Goal: Find specific page/section: Find specific page/section

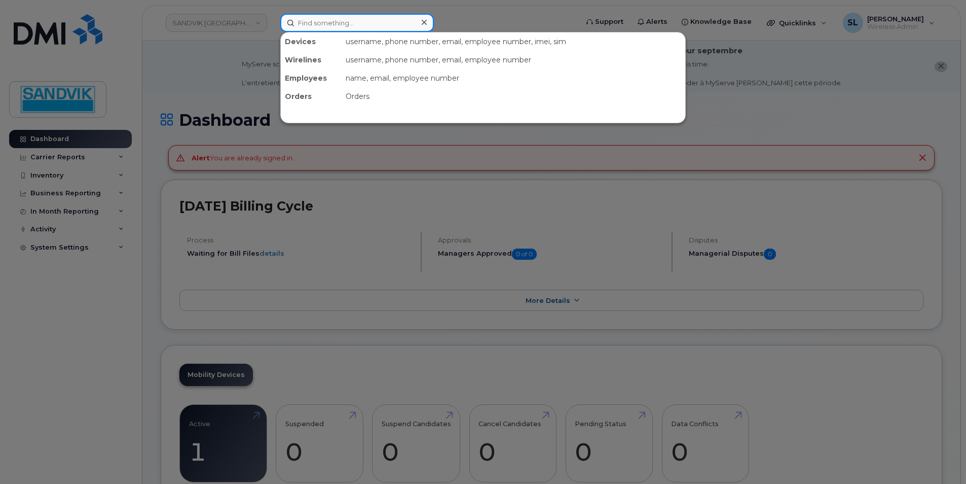
click at [342, 26] on input at bounding box center [357, 23] width 154 height 18
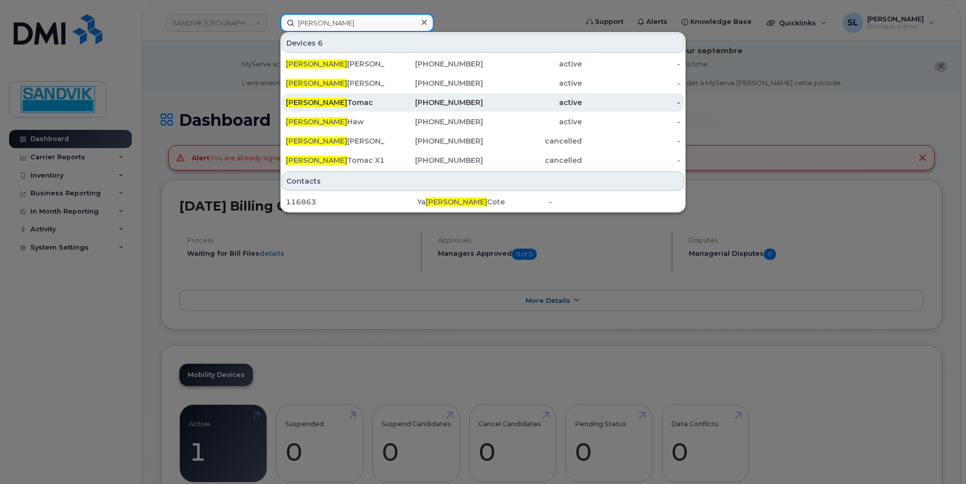
type input "nick"
click at [342, 101] on div "Nick Tomac" at bounding box center [335, 102] width 99 height 10
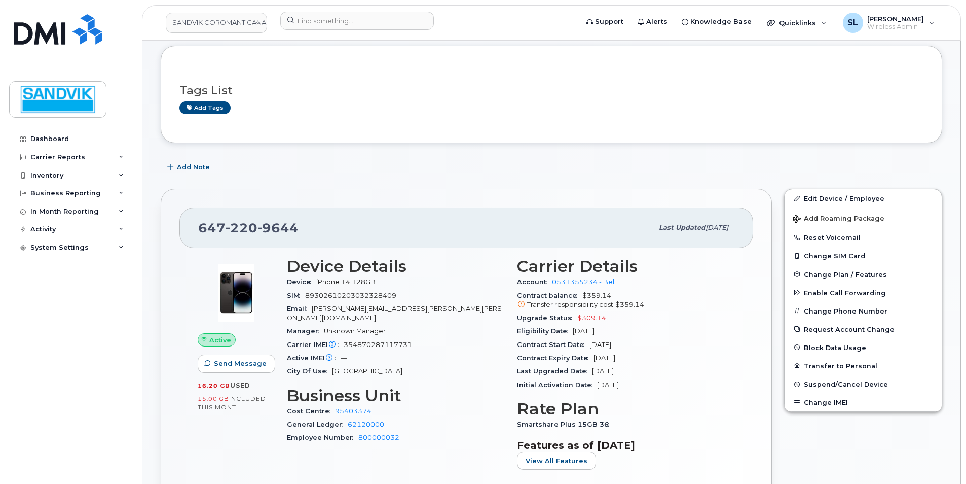
scroll to position [152, 0]
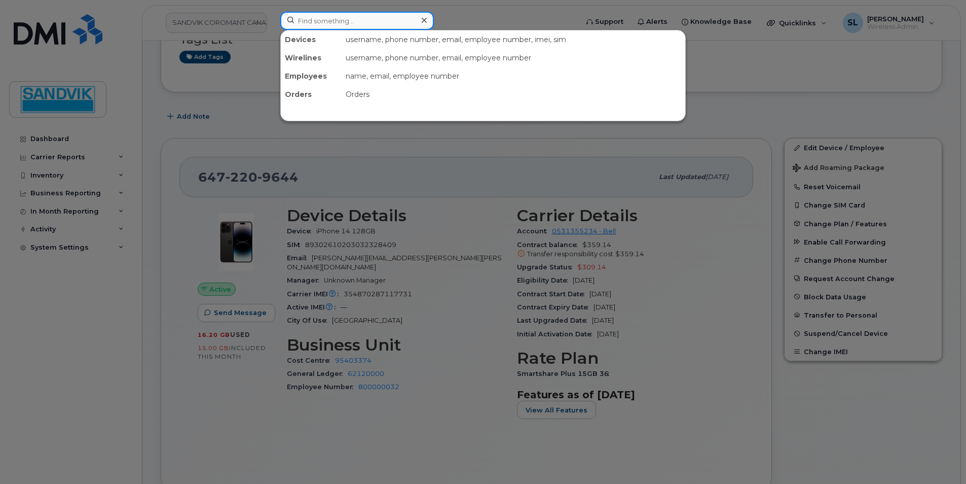
click at [309, 21] on input at bounding box center [357, 21] width 154 height 18
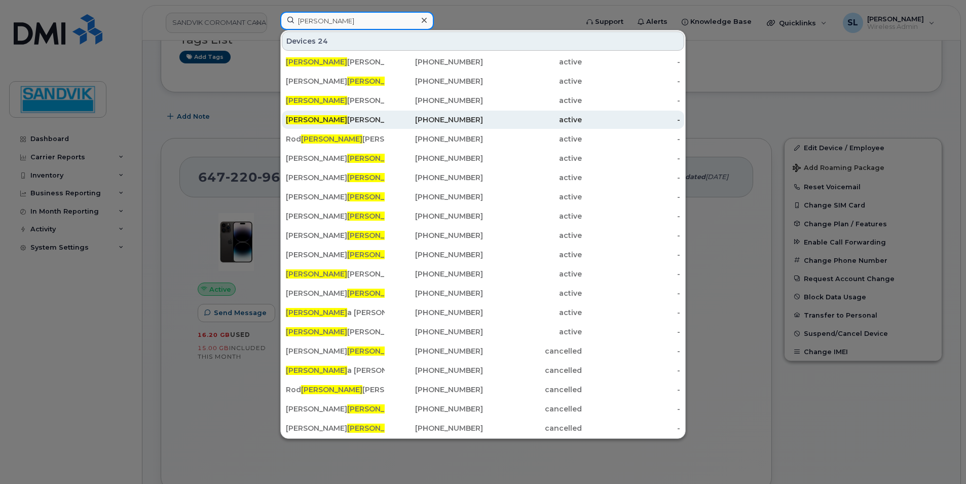
type input "eric"
click at [342, 118] on div "Eric Altmayer" at bounding box center [335, 120] width 99 height 10
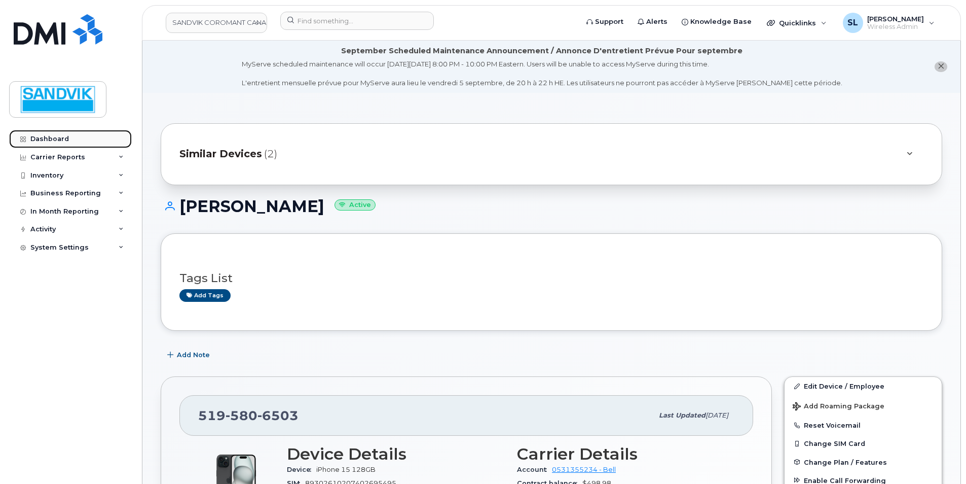
click at [69, 138] on link "Dashboard" at bounding box center [70, 139] width 123 height 18
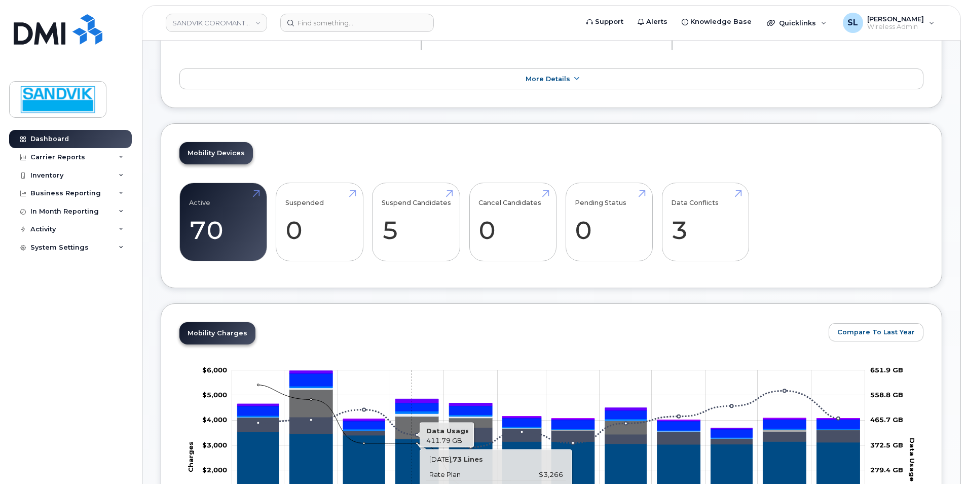
scroll to position [101, 0]
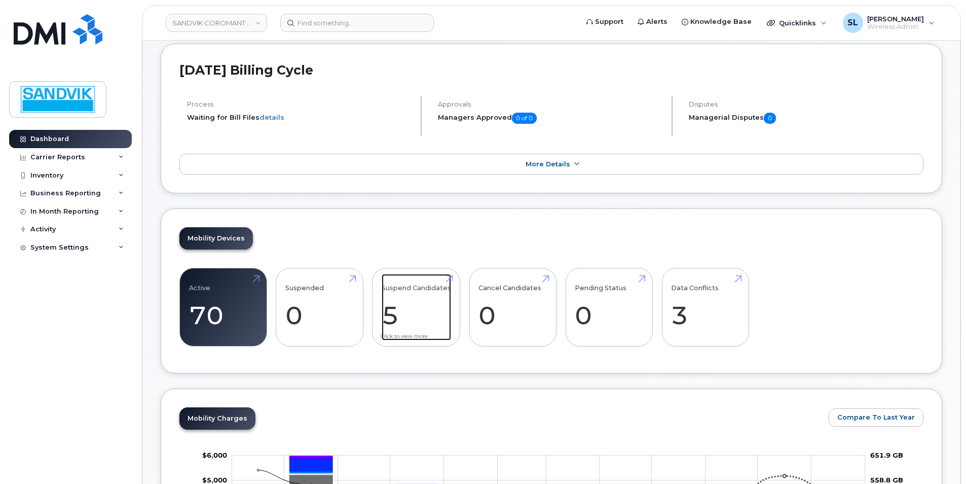
click at [409, 288] on link "Suspend Candidates 5" at bounding box center [416, 307] width 69 height 67
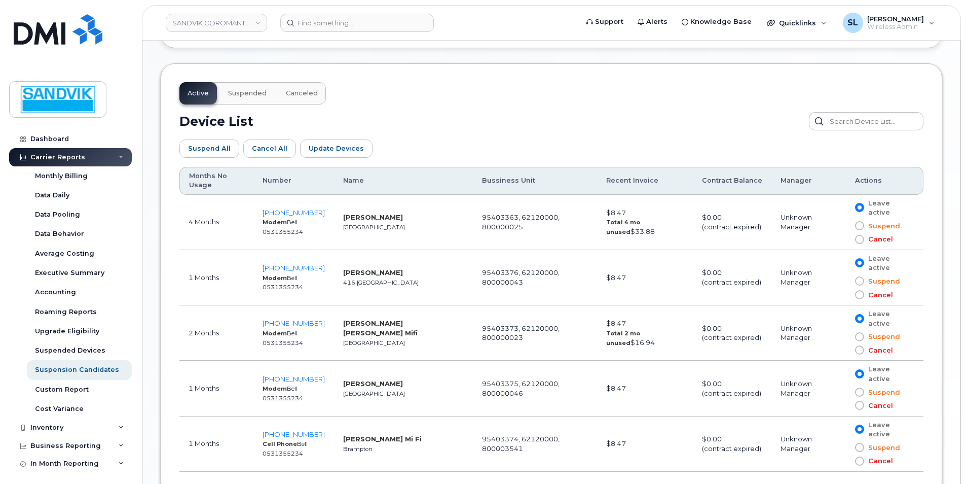
scroll to position [507, 0]
click at [66, 287] on div "Accounting" at bounding box center [55, 291] width 41 height 9
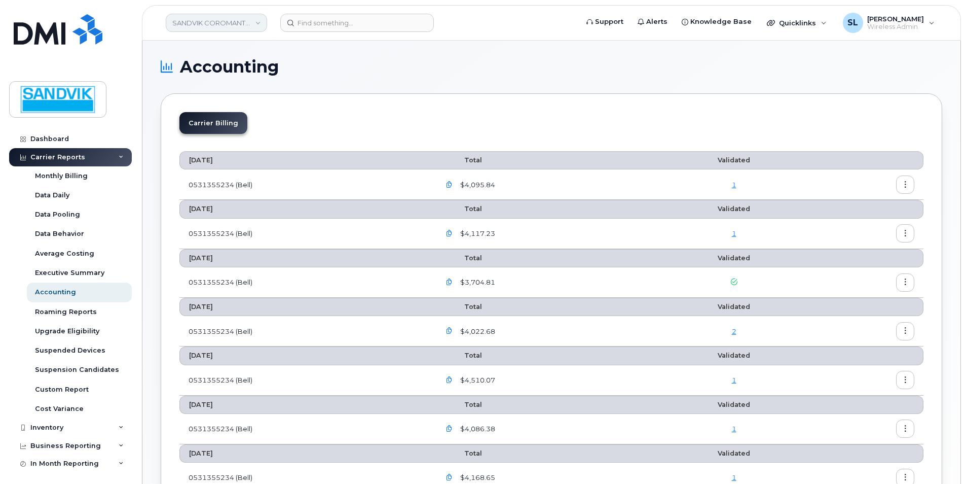
click at [244, 27] on link "SANDVIK COROMANT CANADA INC" at bounding box center [216, 23] width 101 height 18
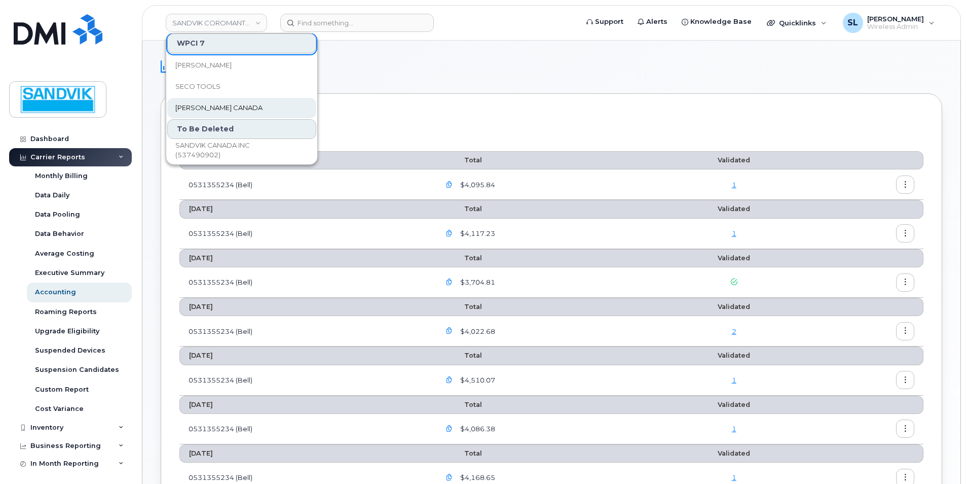
scroll to position [86, 0]
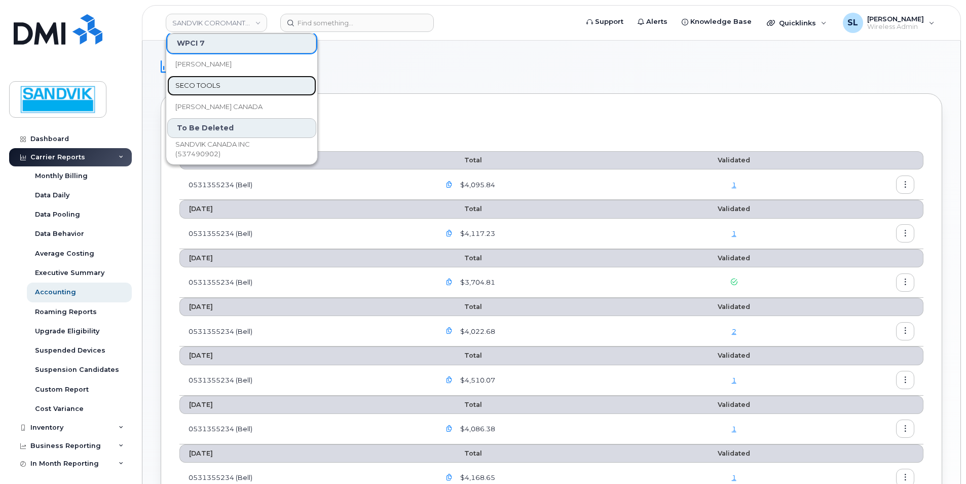
click at [207, 89] on span "SECO TOOLS" at bounding box center [197, 86] width 45 height 10
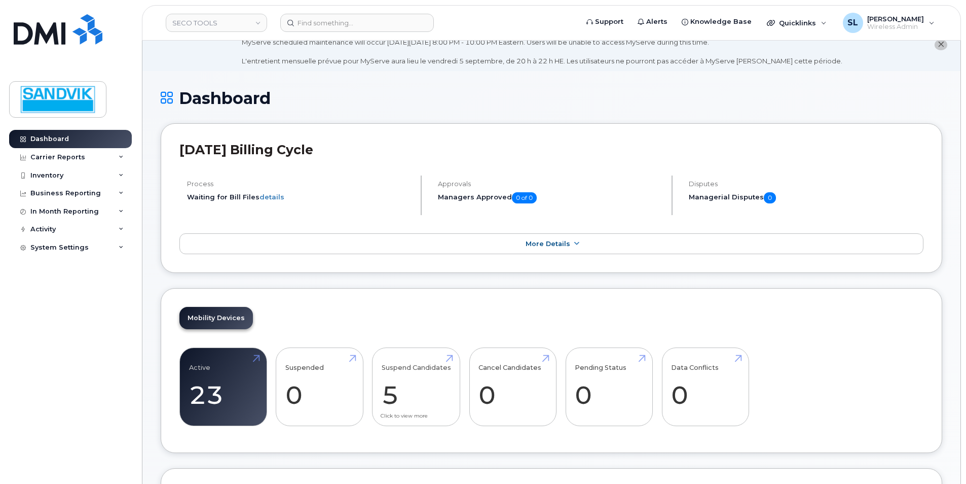
scroll to position [101, 0]
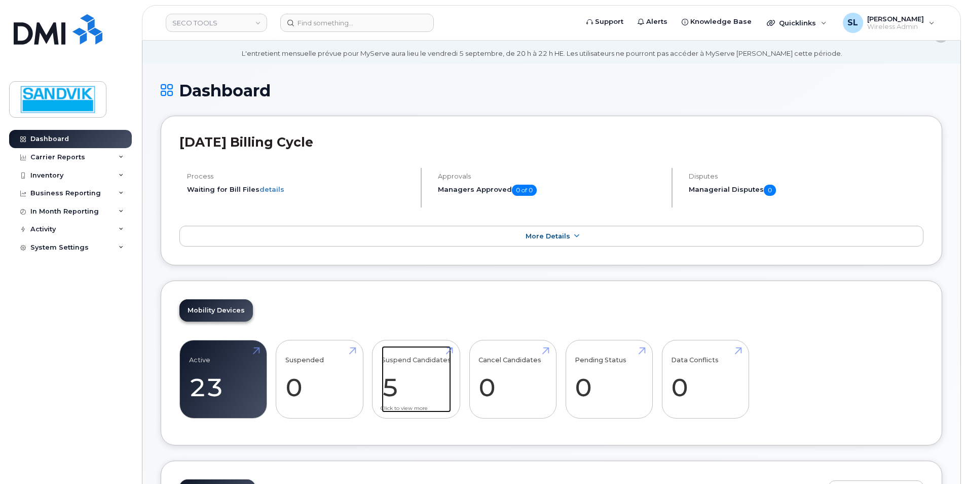
click at [420, 375] on link "Suspend Candidates 5" at bounding box center [416, 379] width 69 height 67
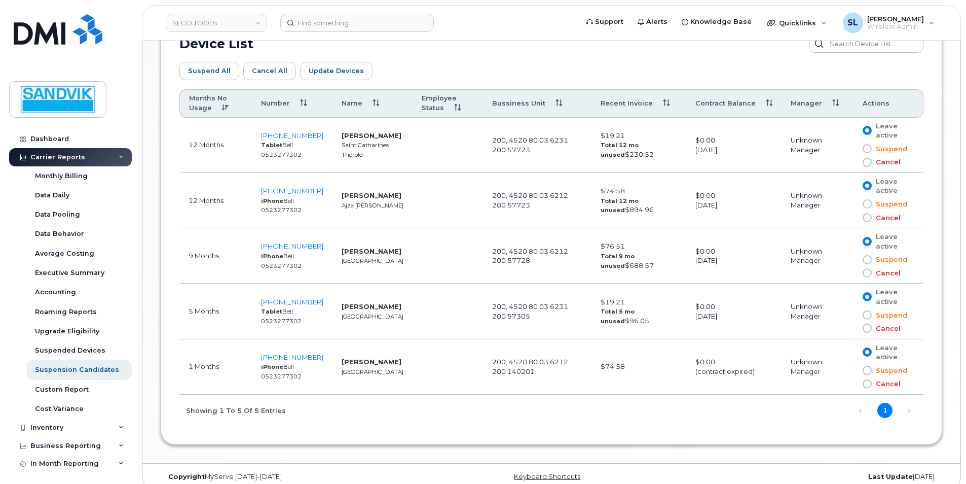
scroll to position [668, 0]
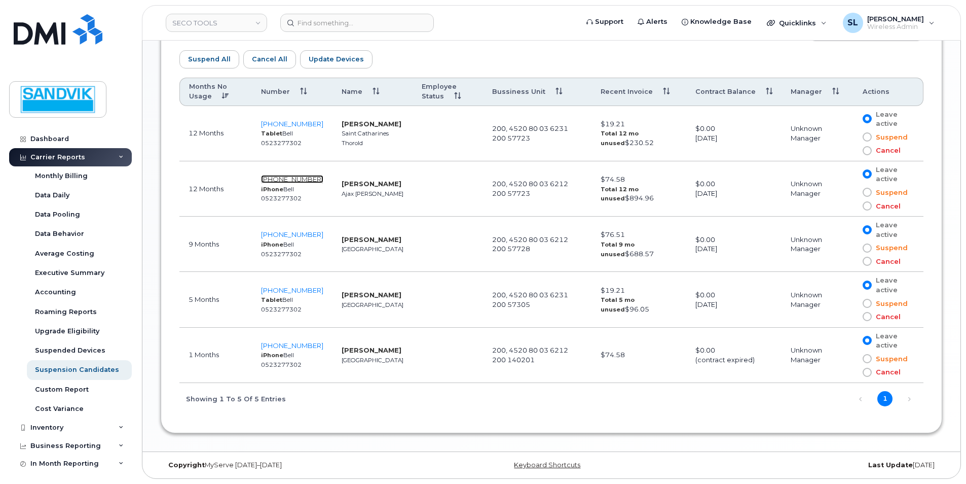
click at [300, 181] on span "905-767-4721" at bounding box center [292, 179] width 62 height 8
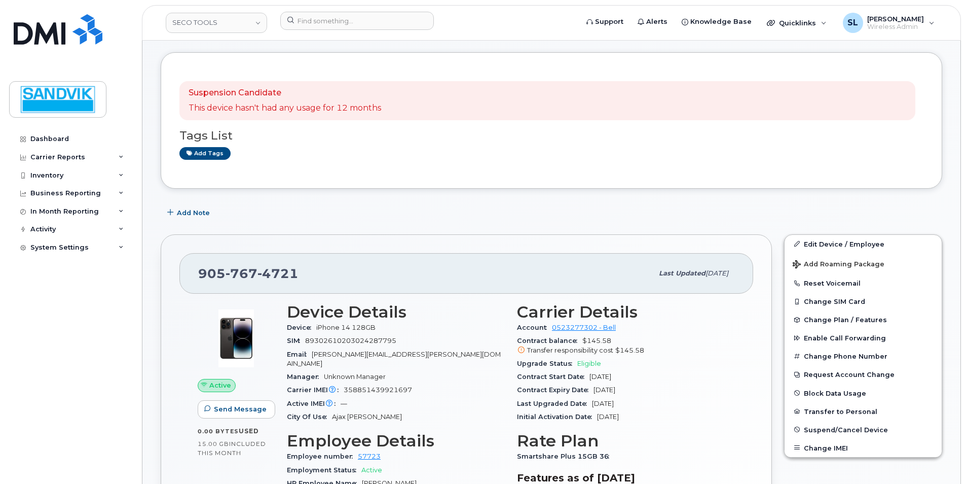
scroll to position [203, 0]
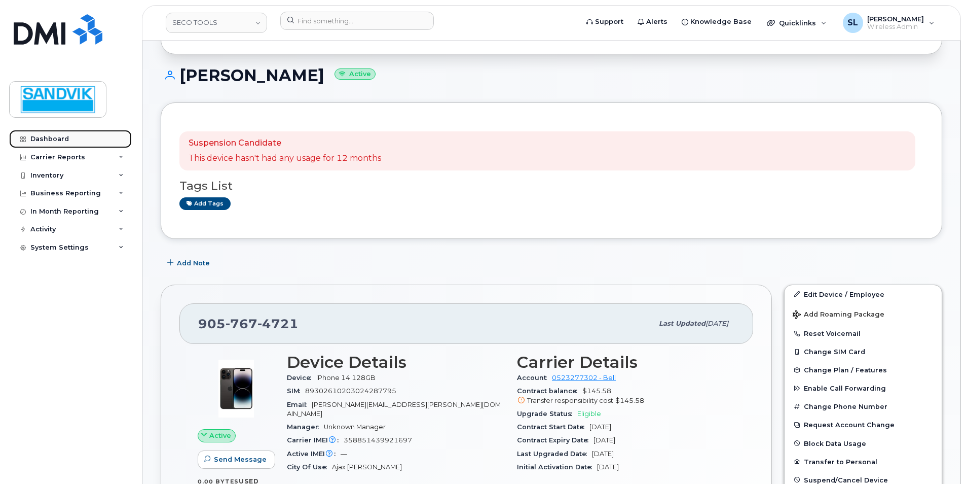
click at [63, 135] on div "Dashboard" at bounding box center [49, 139] width 39 height 8
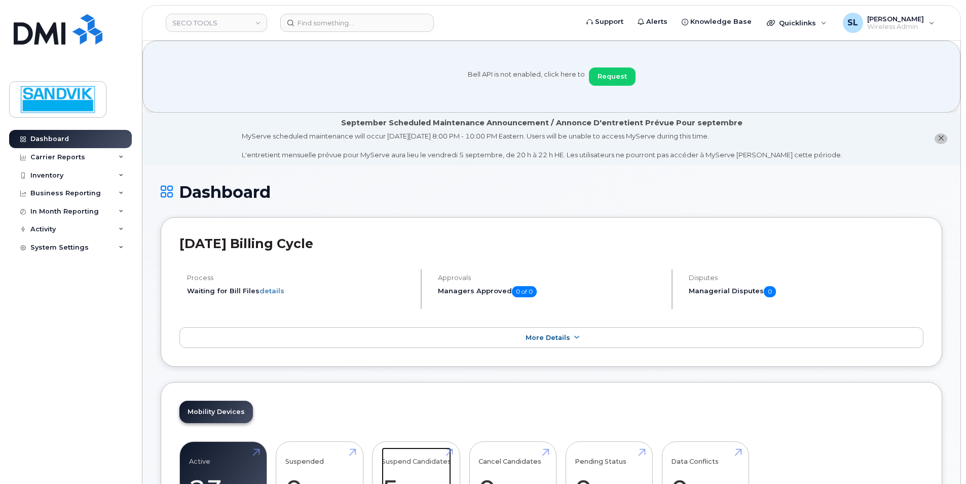
click at [409, 471] on link "Suspend Candidates 5" at bounding box center [416, 480] width 69 height 67
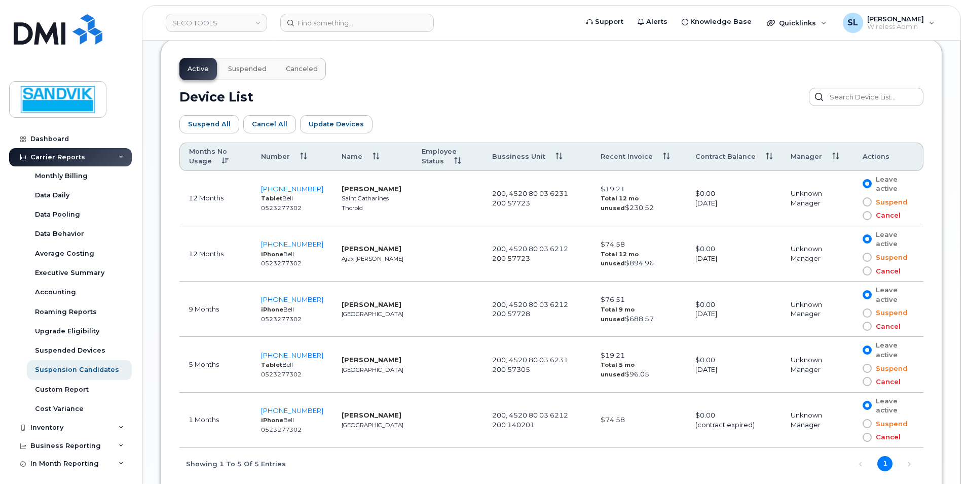
scroll to position [608, 0]
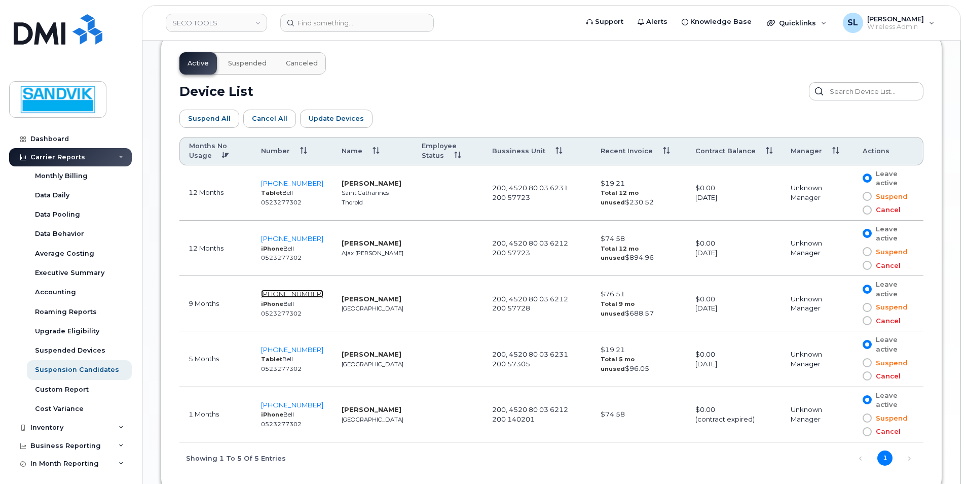
click at [290, 294] on span "514-794-8447" at bounding box center [292, 293] width 62 height 8
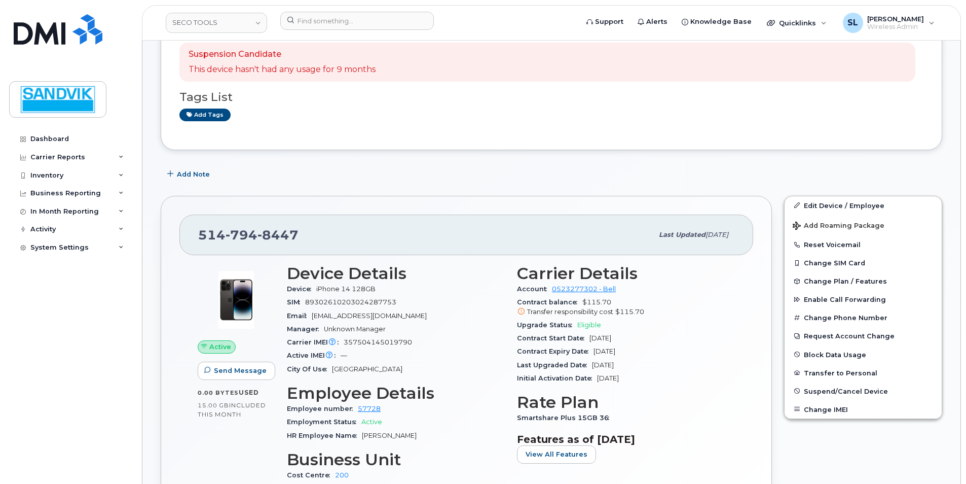
scroll to position [304, 0]
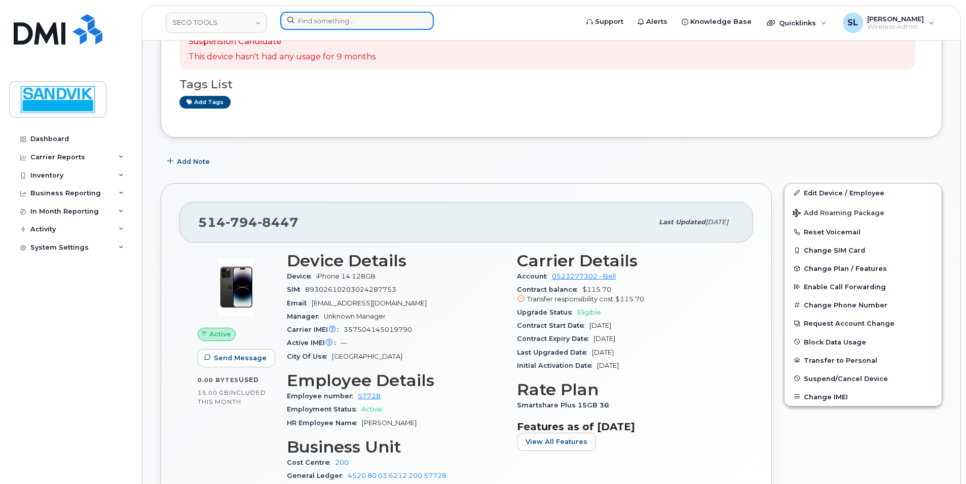
click at [311, 18] on input at bounding box center [357, 21] width 154 height 18
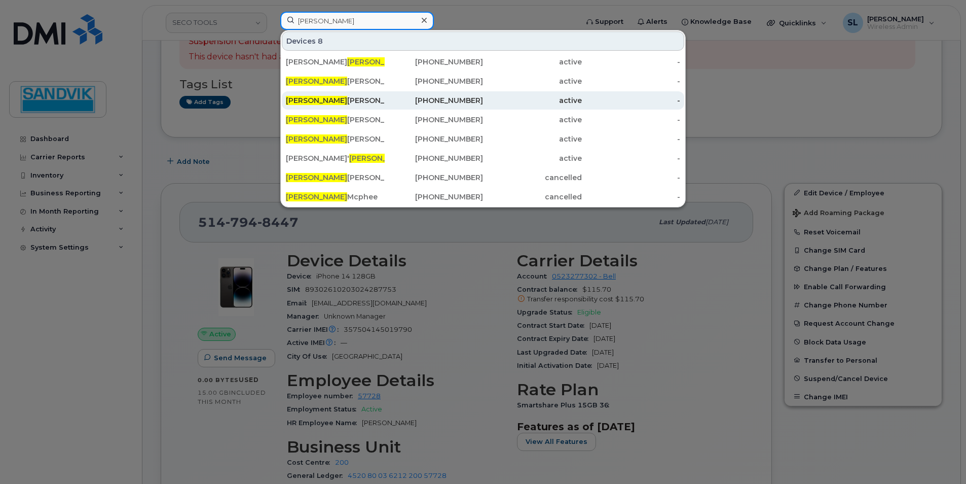
type input "neil"
click at [326, 98] on div "Neil Livingstone" at bounding box center [335, 100] width 99 height 10
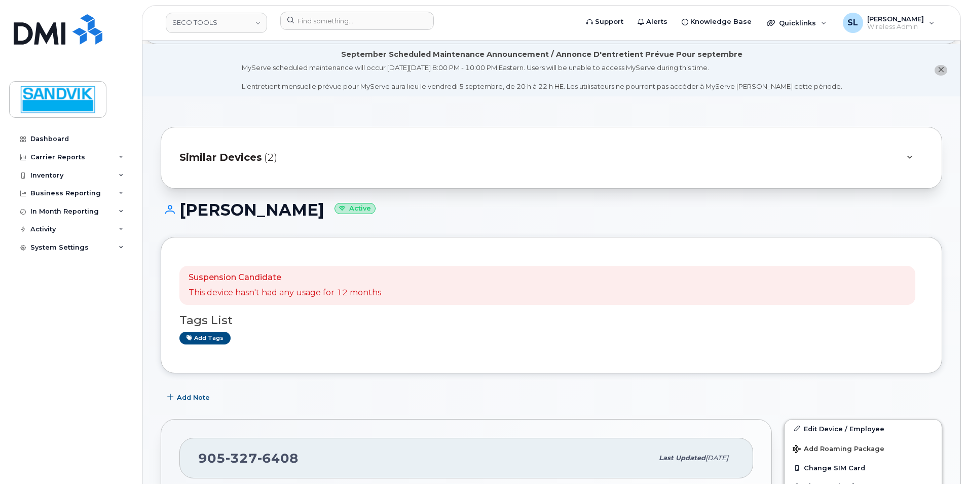
scroll to position [51, 0]
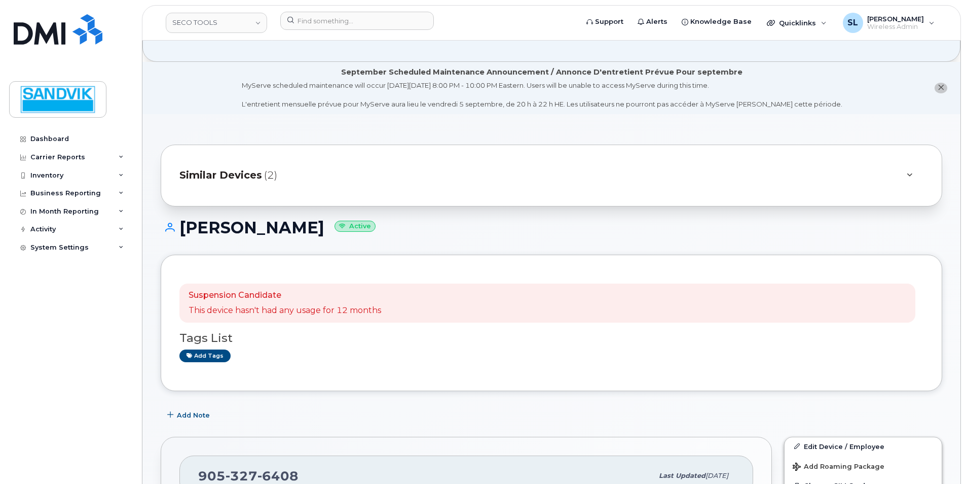
click at [238, 171] on span "Similar Devices" at bounding box center [220, 175] width 83 height 15
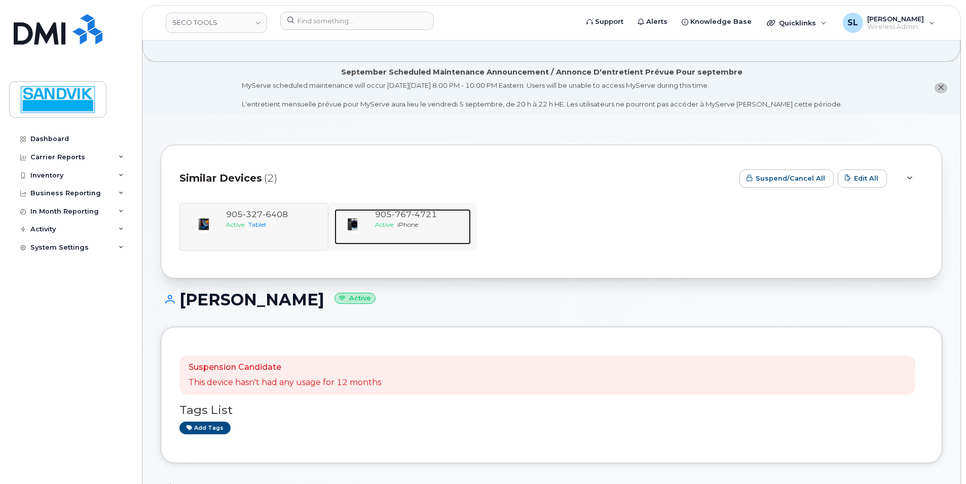
click at [390, 213] on span "[PHONE_NUMBER]" at bounding box center [406, 214] width 62 height 10
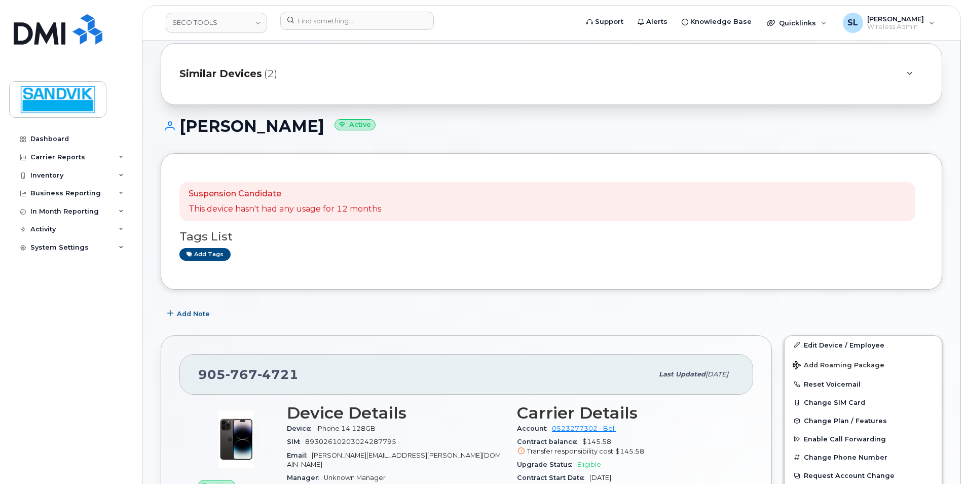
scroll to position [203, 0]
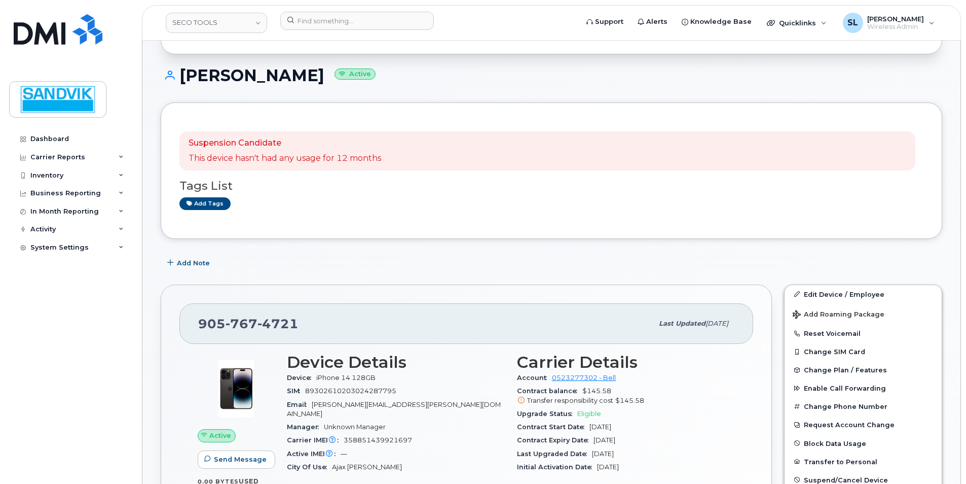
click at [364, 6] on header "SECO TOOLS Support Alerts Knowledge Base Quicklinks Suspend / Cancel Device Cha…" at bounding box center [551, 22] width 819 height 35
click at [362, 23] on input at bounding box center [357, 21] width 154 height 18
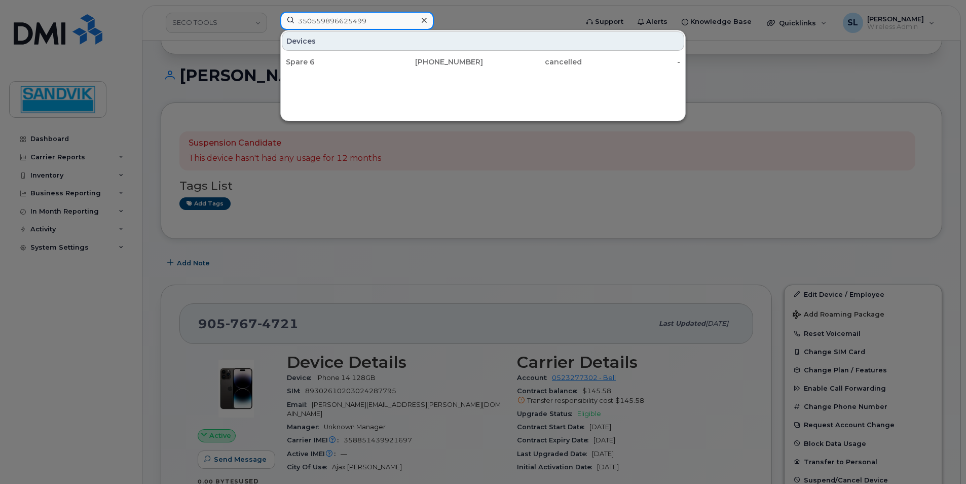
type input "350559896625499"
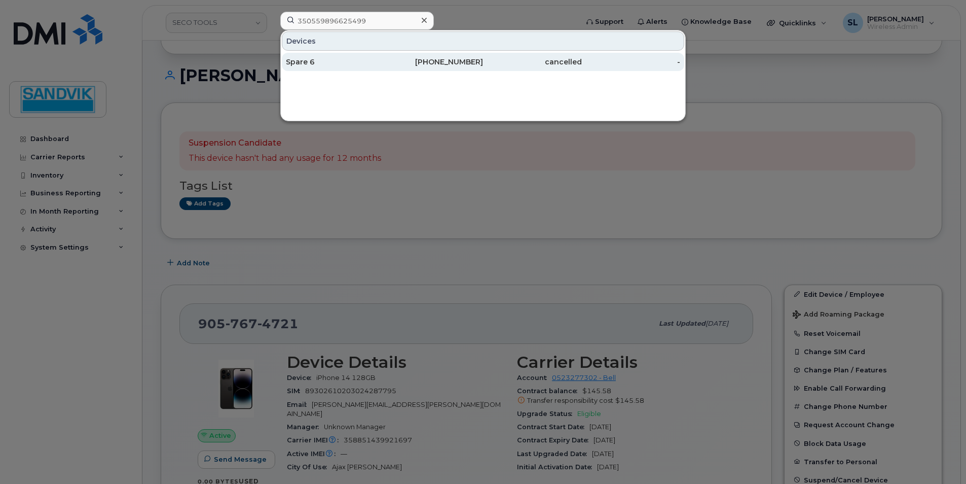
click at [352, 59] on div "Spare 6" at bounding box center [335, 62] width 99 height 10
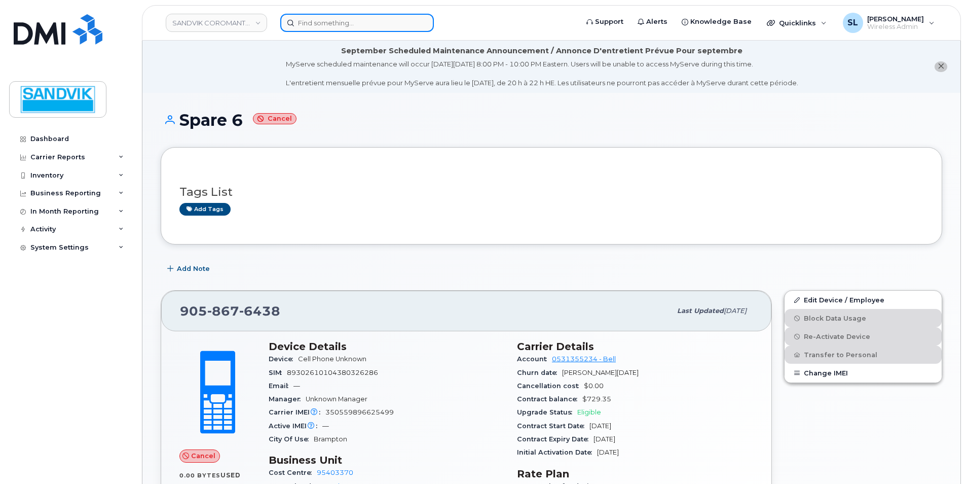
click at [376, 25] on input at bounding box center [357, 23] width 154 height 18
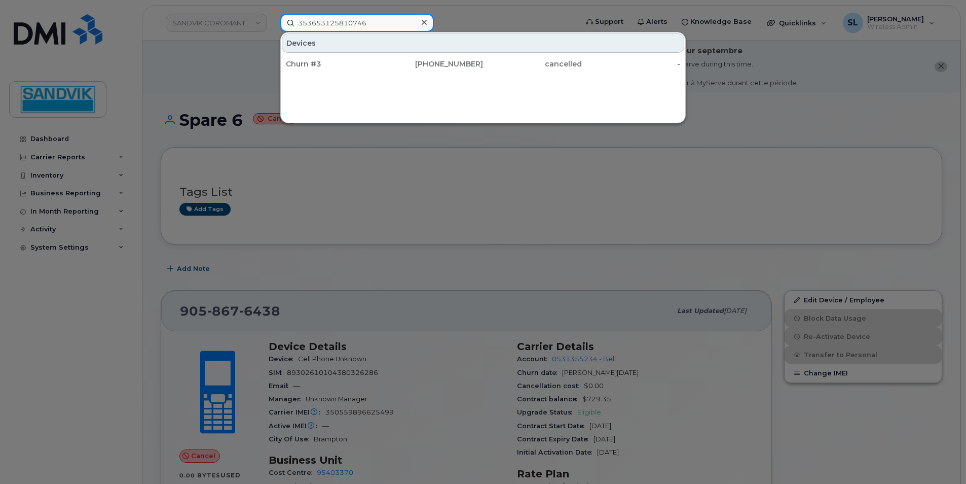
type input "353653125810746"
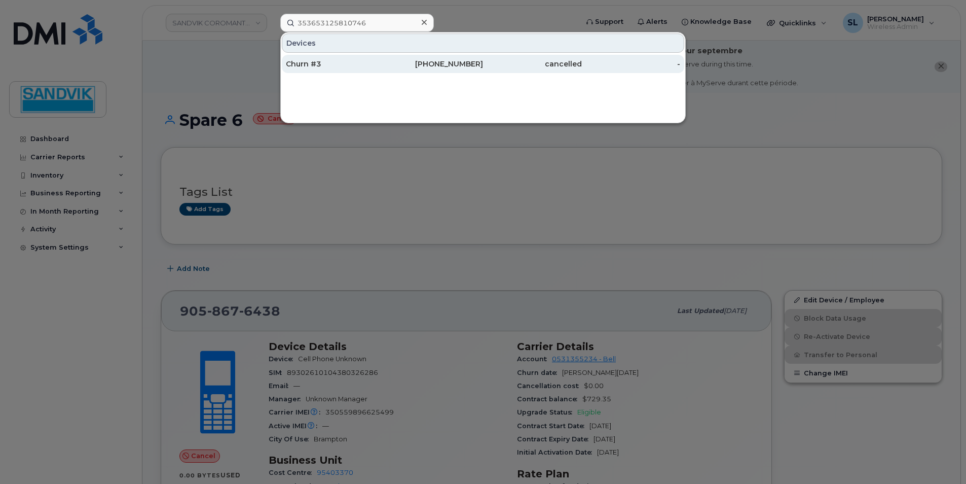
click at [414, 63] on div "437-439-3455" at bounding box center [434, 64] width 99 height 10
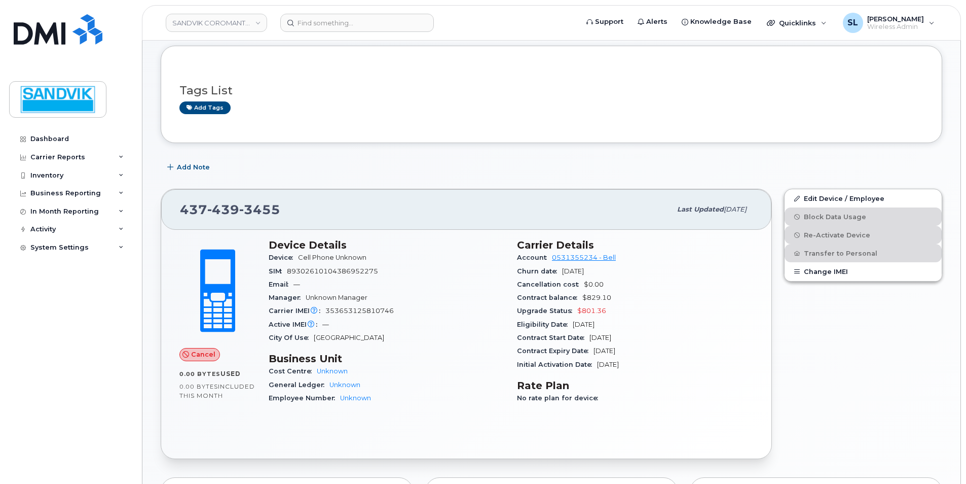
scroll to position [152, 0]
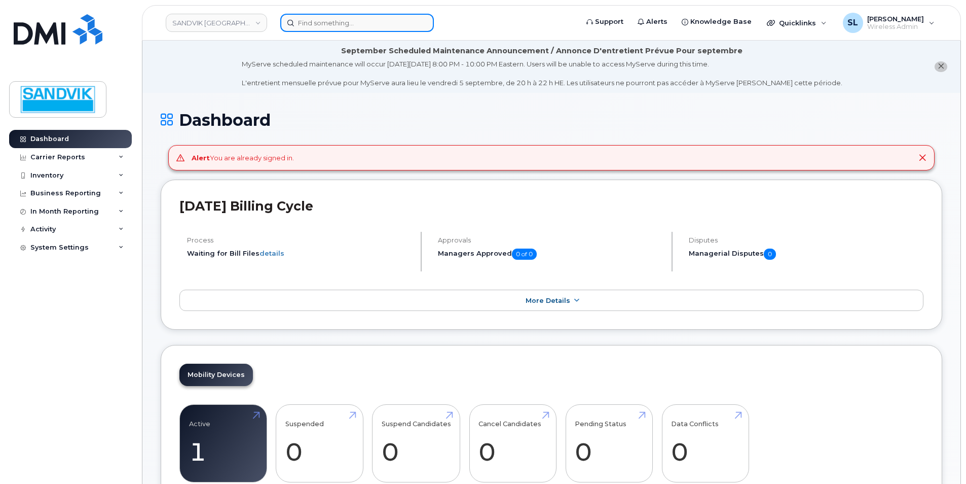
click at [326, 24] on input at bounding box center [357, 23] width 154 height 18
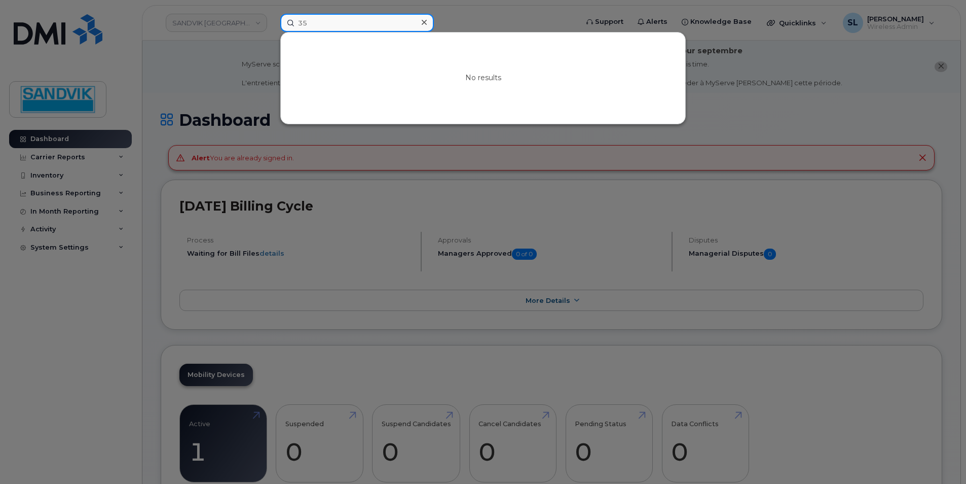
type input "3"
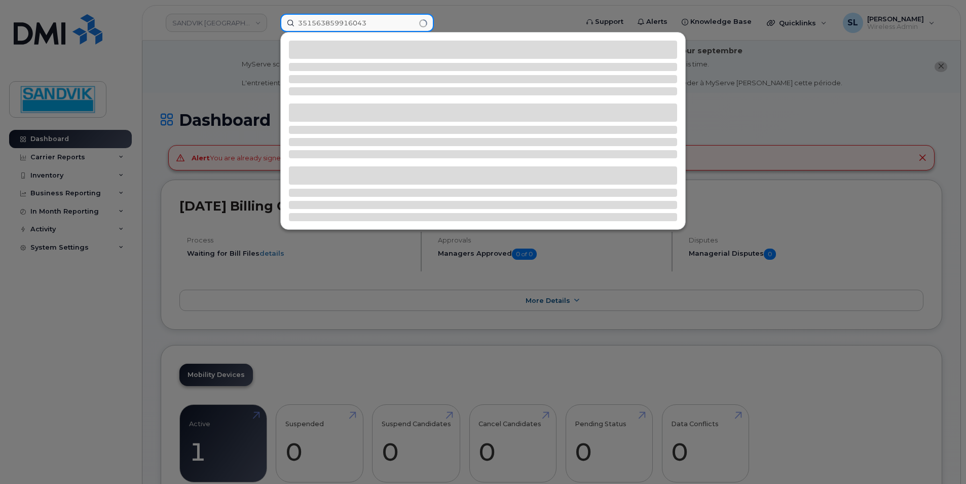
type input "351563859916043"
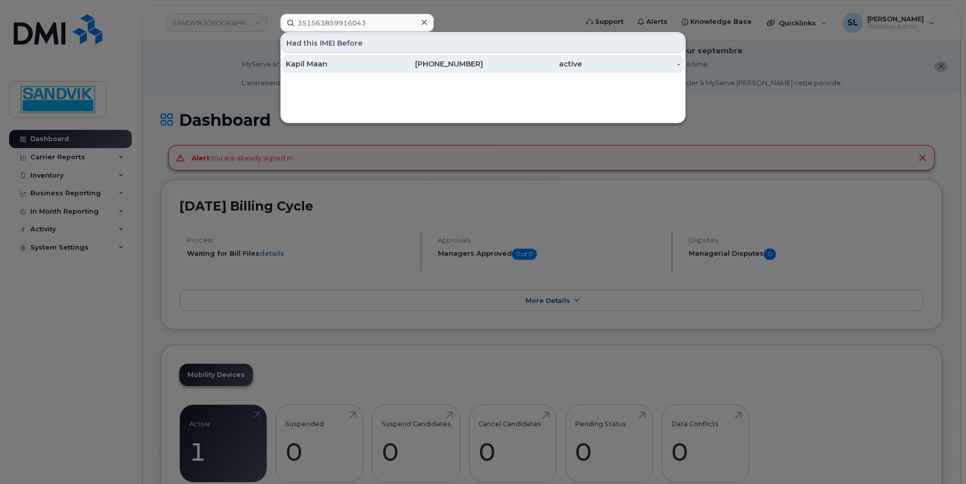
click at [320, 64] on div "Kapil Maan" at bounding box center [335, 64] width 99 height 10
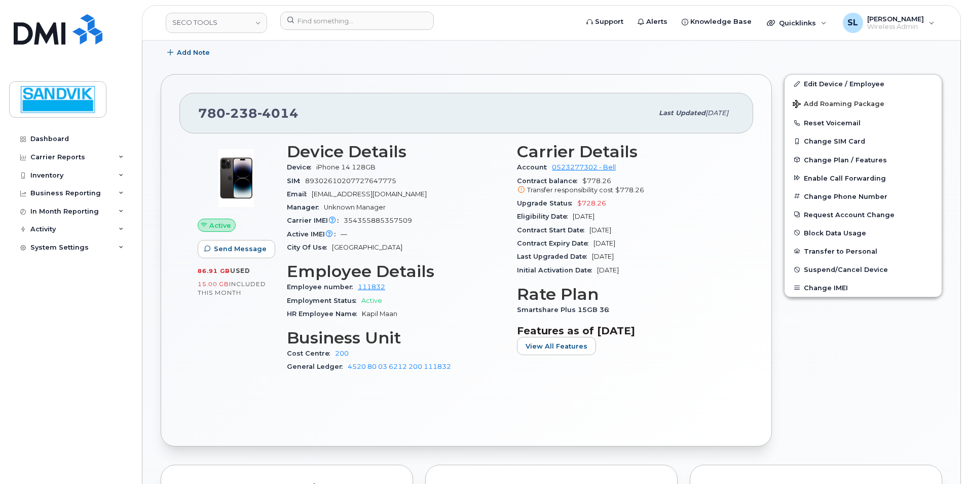
scroll to position [356, 0]
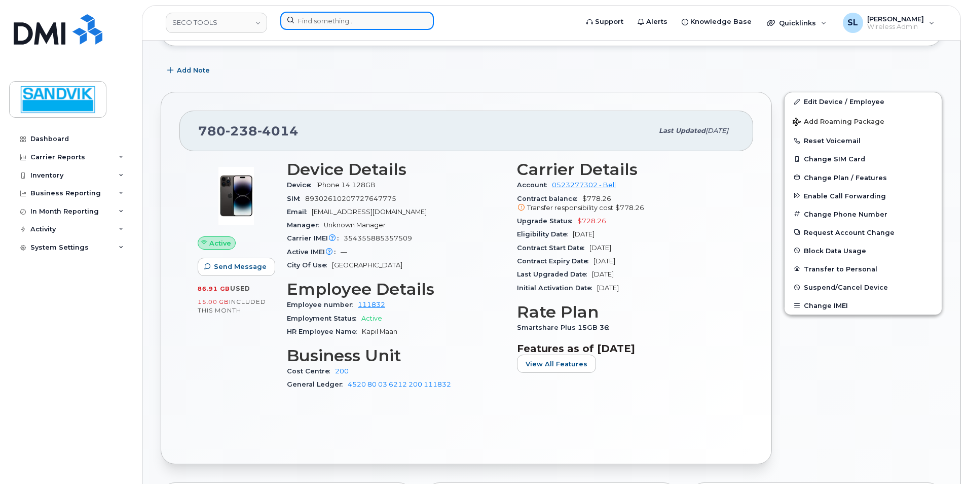
click at [348, 23] on input at bounding box center [357, 21] width 154 height 18
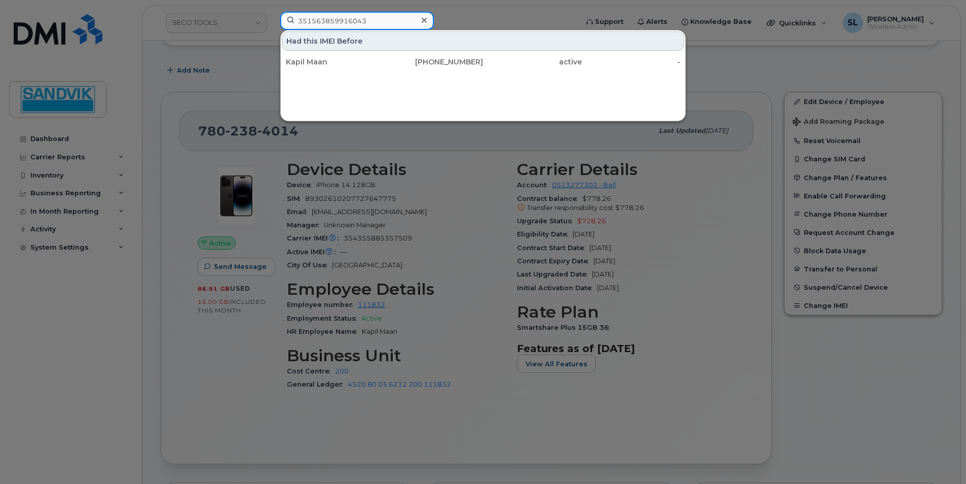
type input "351563859916043"
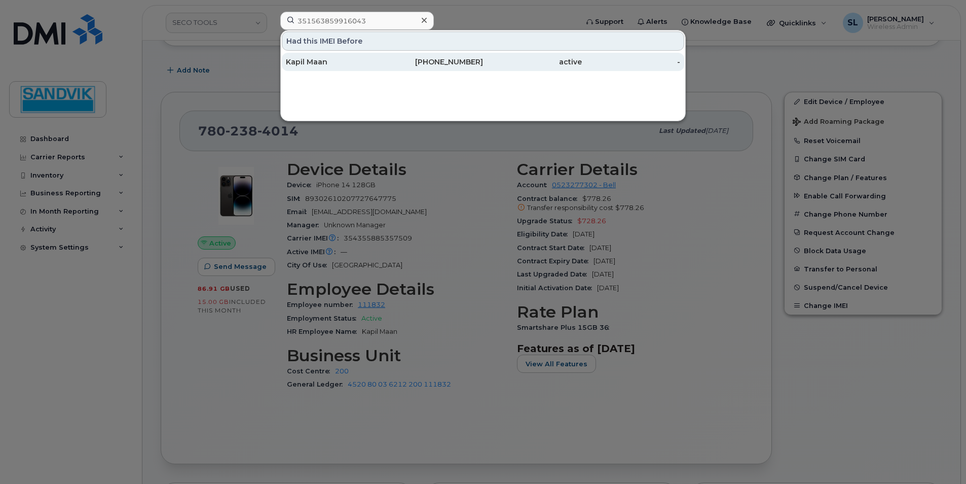
click at [339, 60] on div "Kapil Maan" at bounding box center [335, 62] width 99 height 10
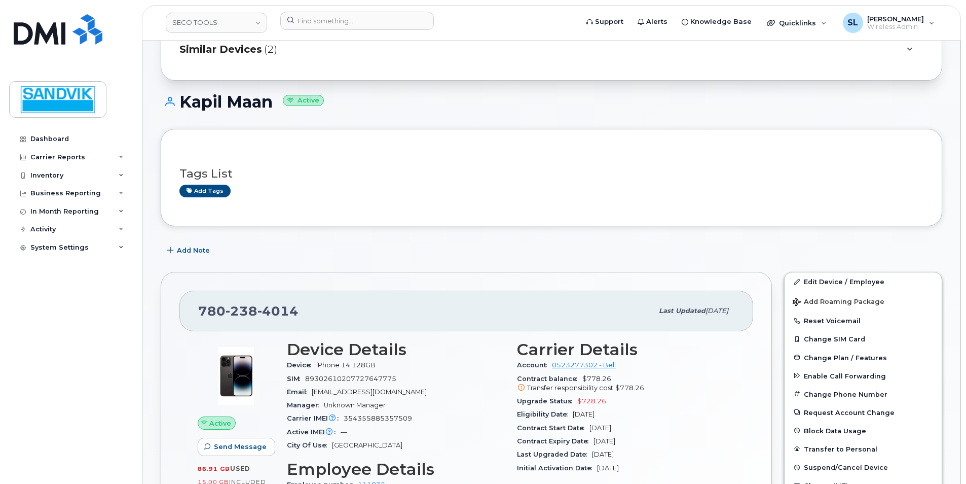
scroll to position [253, 0]
